Goal: Navigation & Orientation: Find specific page/section

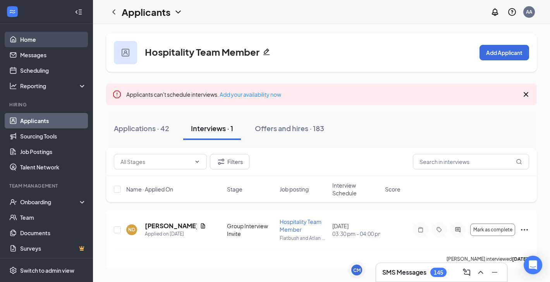
click at [43, 43] on link "Home" at bounding box center [53, 39] width 66 height 15
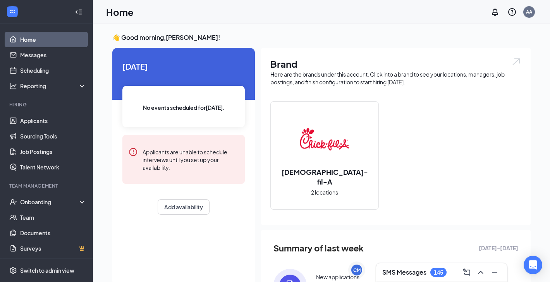
click at [39, 40] on link "Home" at bounding box center [53, 39] width 66 height 15
click at [46, 121] on link "Applicants" at bounding box center [53, 120] width 66 height 15
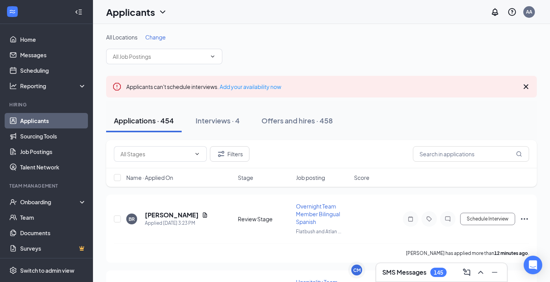
click at [418, 273] on h3 "SMS Messages" at bounding box center [404, 272] width 44 height 9
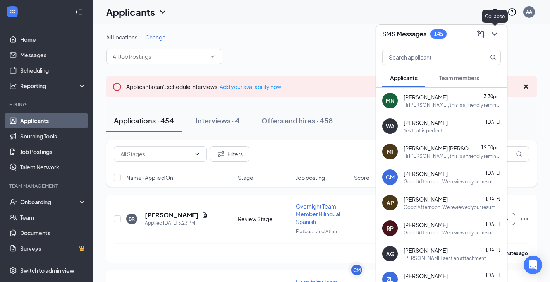
click at [495, 33] on icon "ChevronDown" at bounding box center [494, 33] width 9 height 9
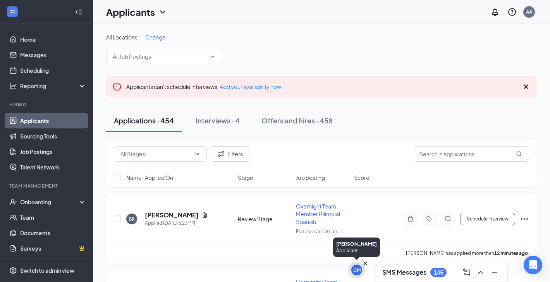
click at [358, 269] on div "CM" at bounding box center [356, 270] width 7 height 7
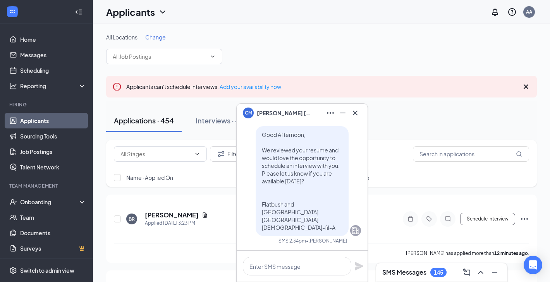
click at [357, 111] on icon "Cross" at bounding box center [355, 112] width 5 height 5
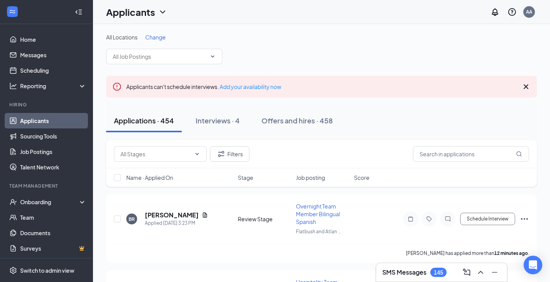
click at [34, 121] on link "Applicants" at bounding box center [53, 120] width 66 height 15
click at [39, 38] on link "Home" at bounding box center [53, 39] width 66 height 15
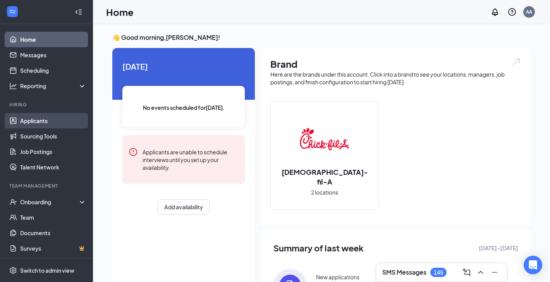
click at [25, 121] on link "Applicants" at bounding box center [53, 120] width 66 height 15
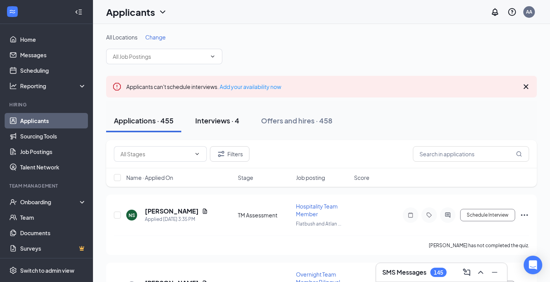
click at [215, 119] on div "Interviews · 4" at bounding box center [217, 121] width 44 height 10
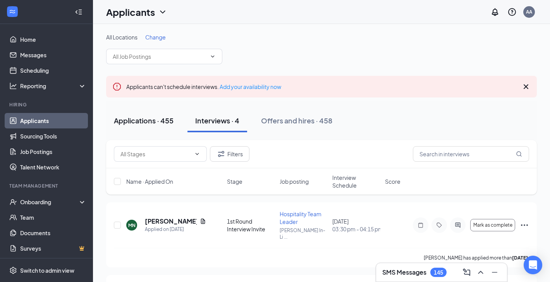
click at [164, 124] on div "Applications · 455" at bounding box center [144, 121] width 60 height 10
